Goal: Navigation & Orientation: Find specific page/section

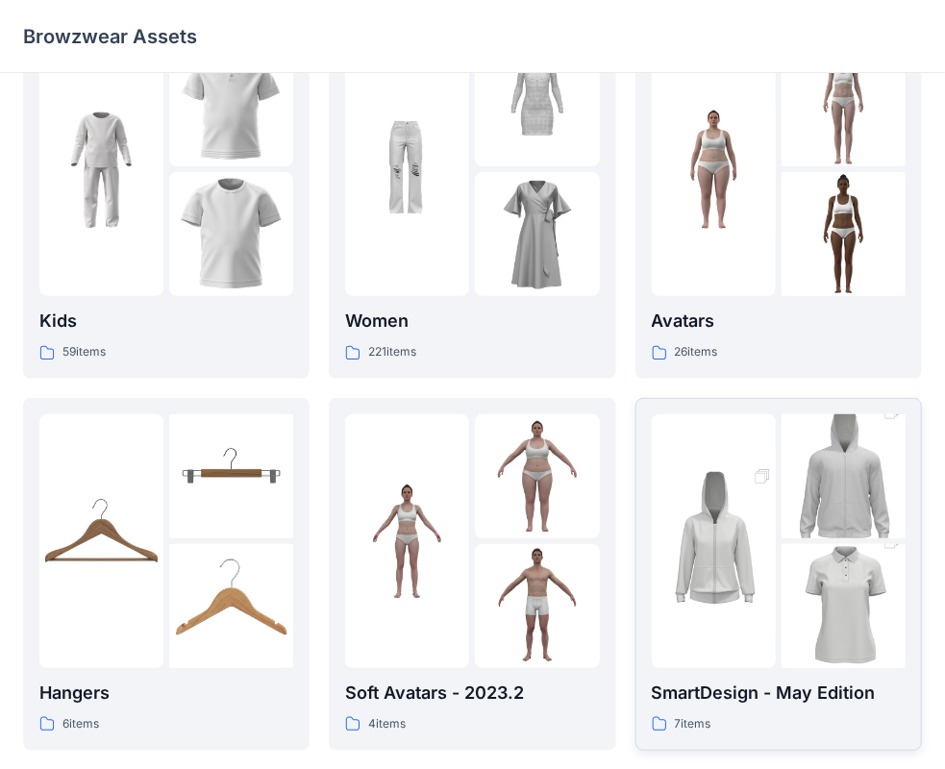
scroll to position [96, 0]
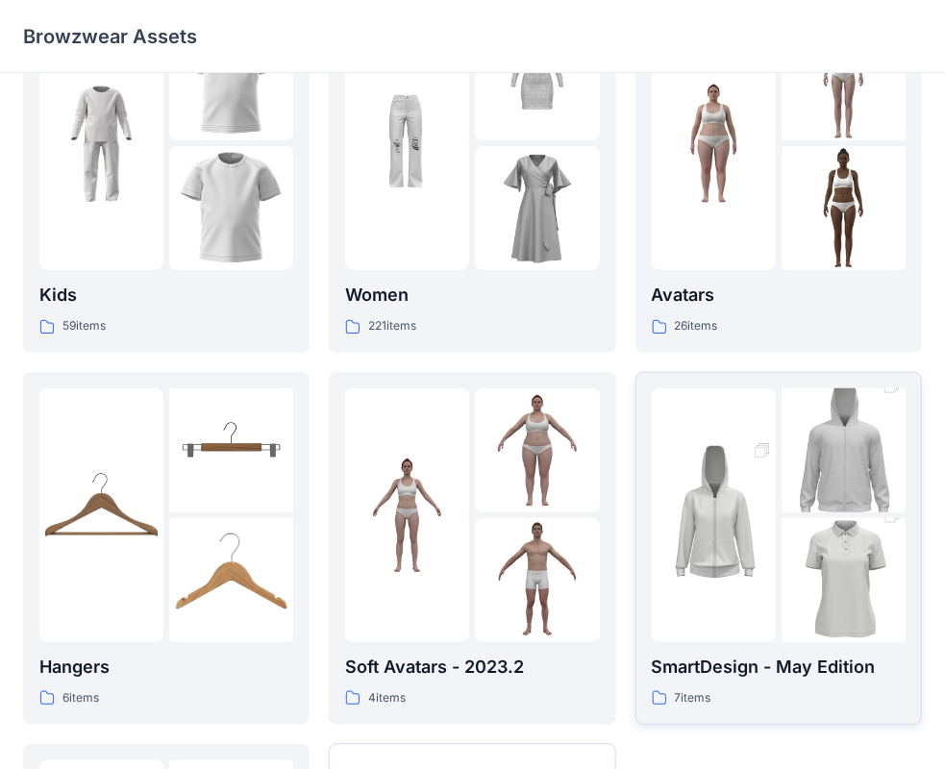
click at [719, 679] on p "SmartDesign - May Edition" at bounding box center [779, 667] width 254 height 27
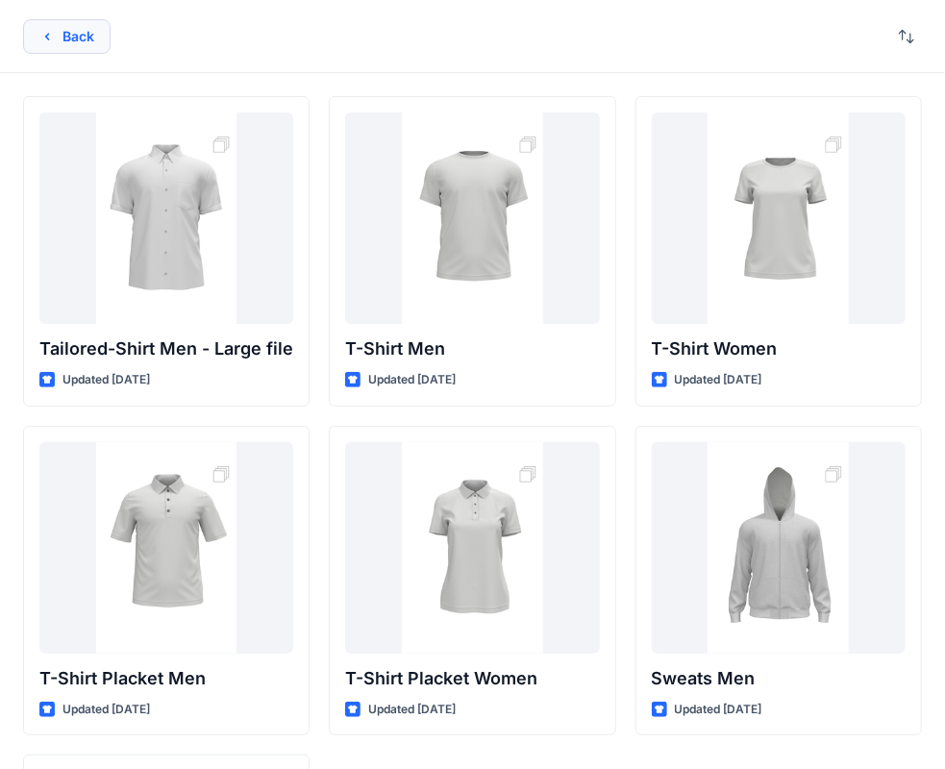
click at [60, 34] on button "Back" at bounding box center [66, 36] width 87 height 35
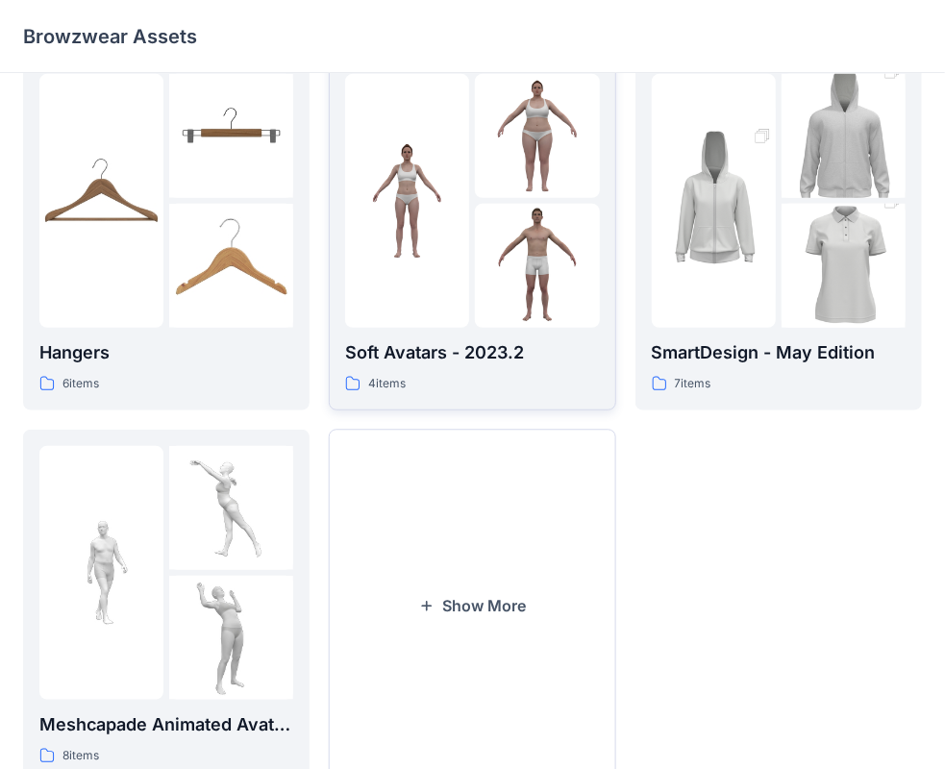
scroll to position [477, 0]
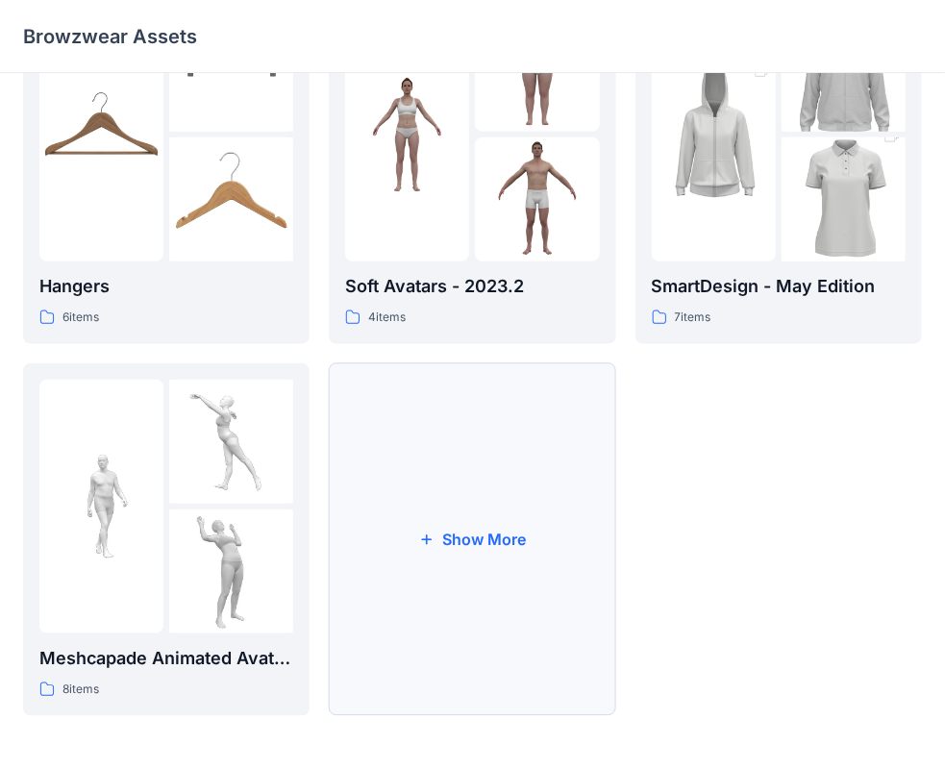
click at [510, 564] on button "Show More" at bounding box center [472, 539] width 286 height 353
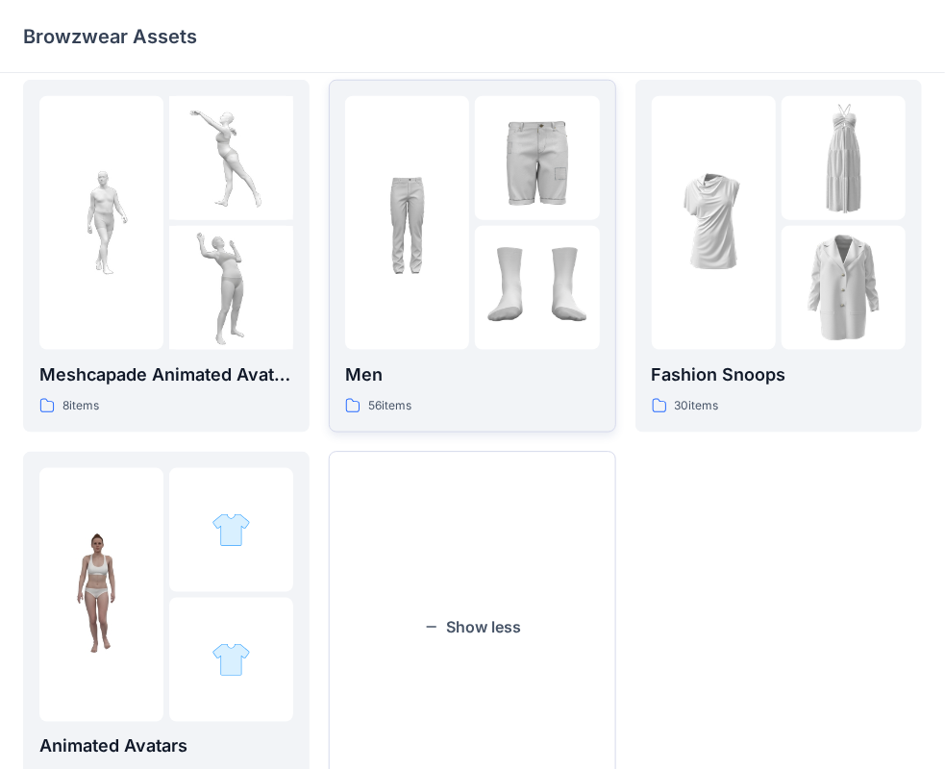
scroll to position [765, 0]
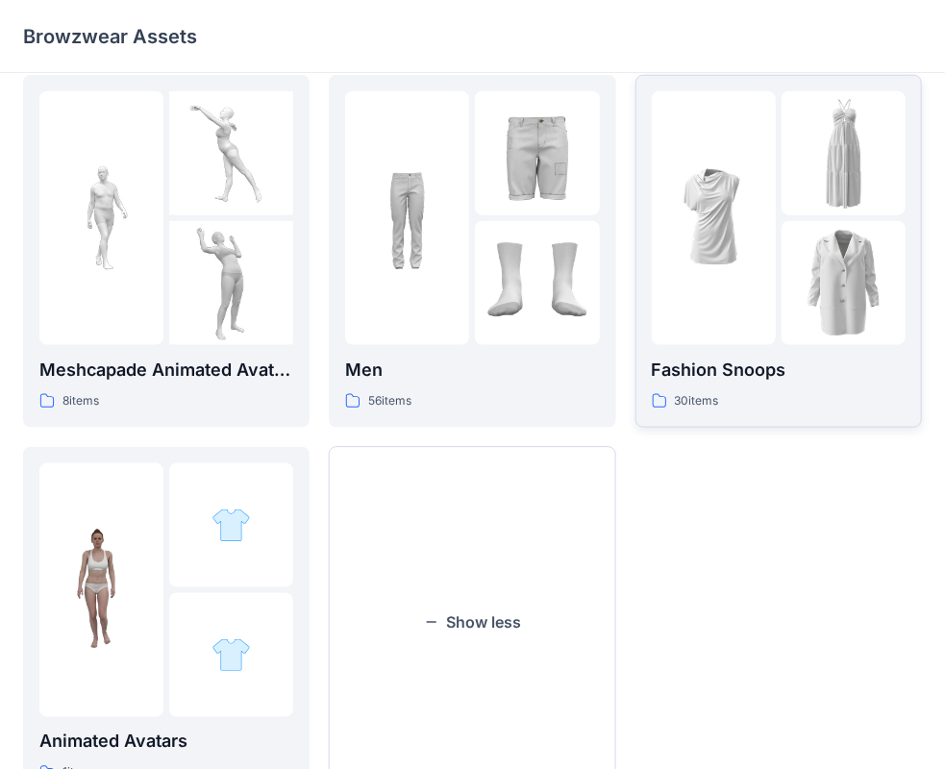
click at [777, 288] on div at bounding box center [779, 218] width 254 height 254
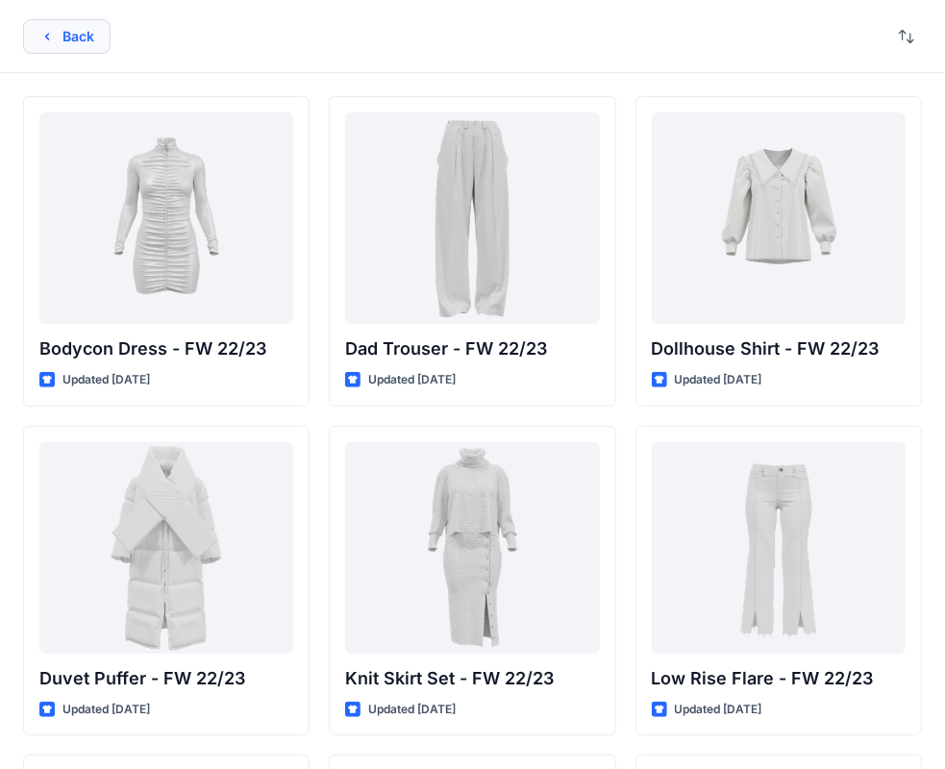
click at [79, 44] on button "Back" at bounding box center [66, 36] width 87 height 35
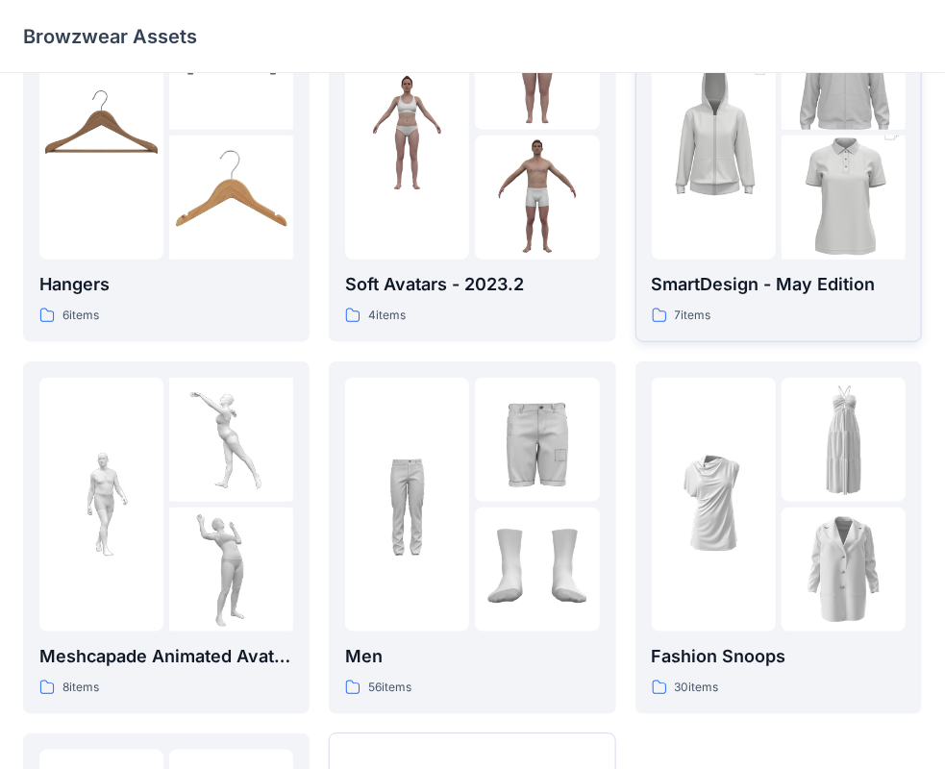
scroll to position [481, 0]
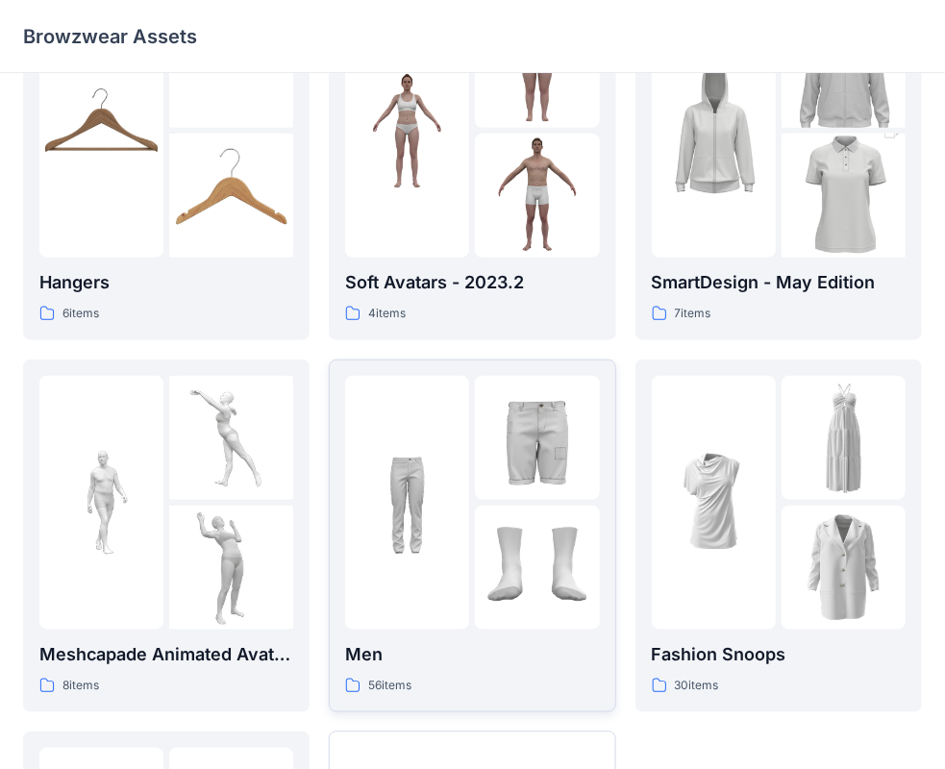
click at [485, 477] on img at bounding box center [537, 438] width 124 height 124
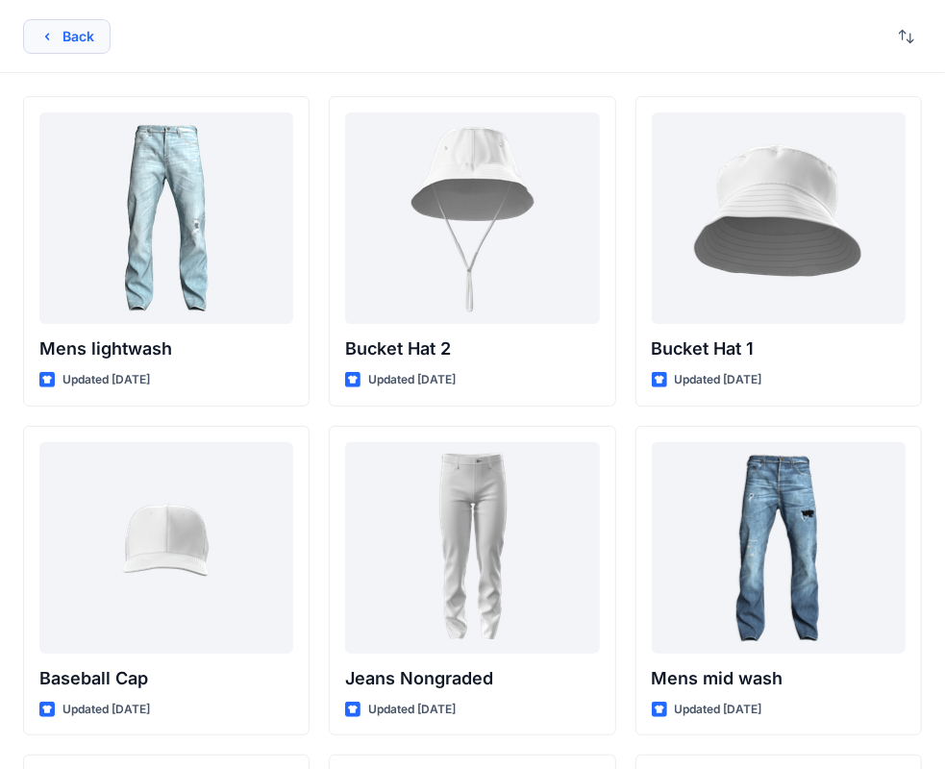
click at [45, 31] on icon "button" at bounding box center [46, 36] width 15 height 15
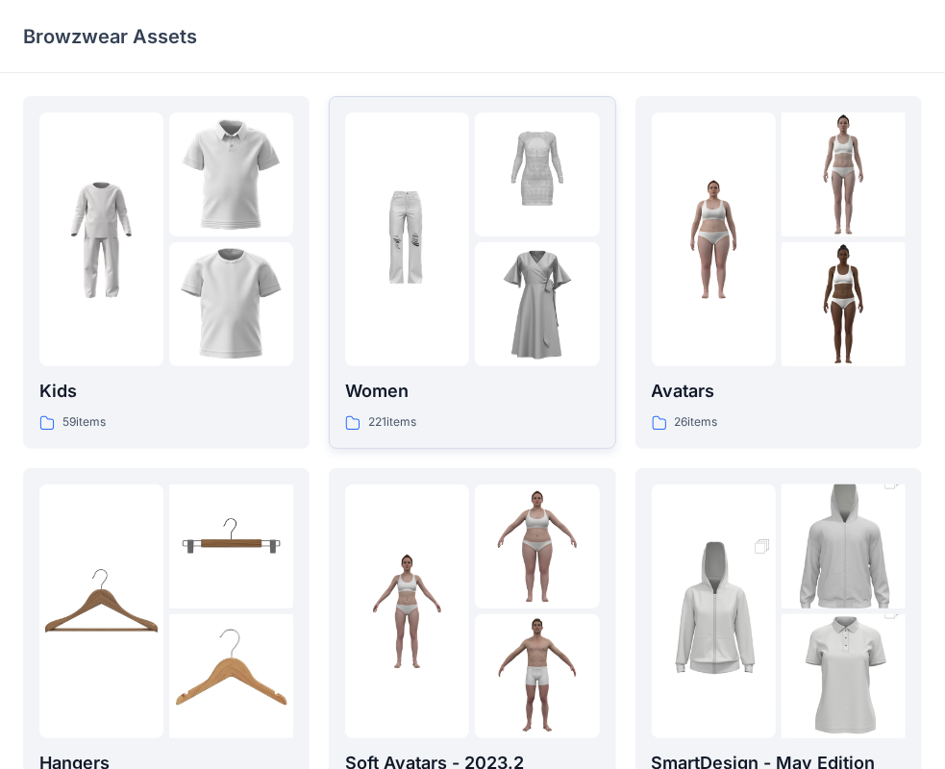
click at [419, 325] on div at bounding box center [407, 239] width 124 height 254
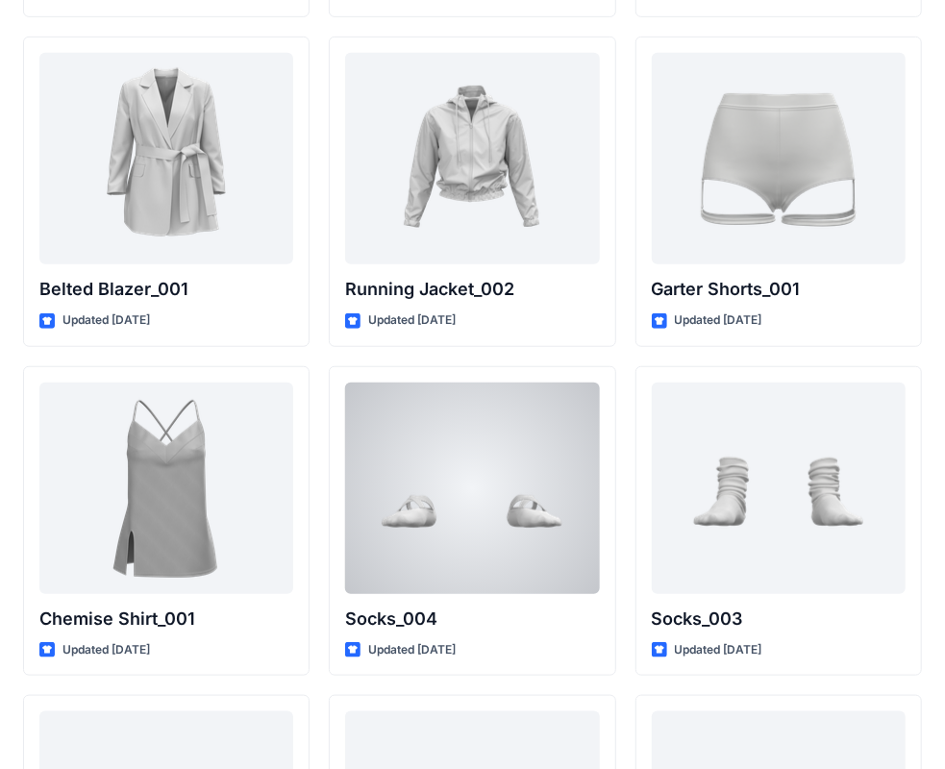
scroll to position [23196, 0]
